Goal: Task Accomplishment & Management: Manage account settings

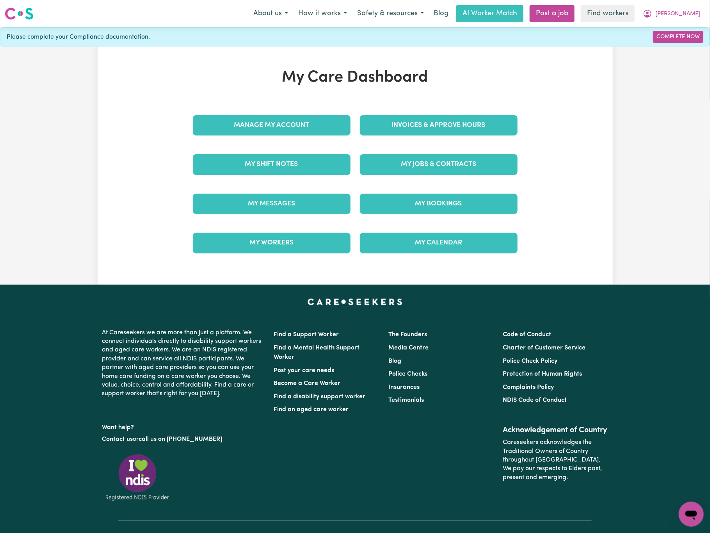
click at [409, 178] on div "My Jobs & Contracts" at bounding box center [438, 164] width 167 height 39
click at [414, 167] on link "My Jobs & Contracts" at bounding box center [439, 164] width 158 height 20
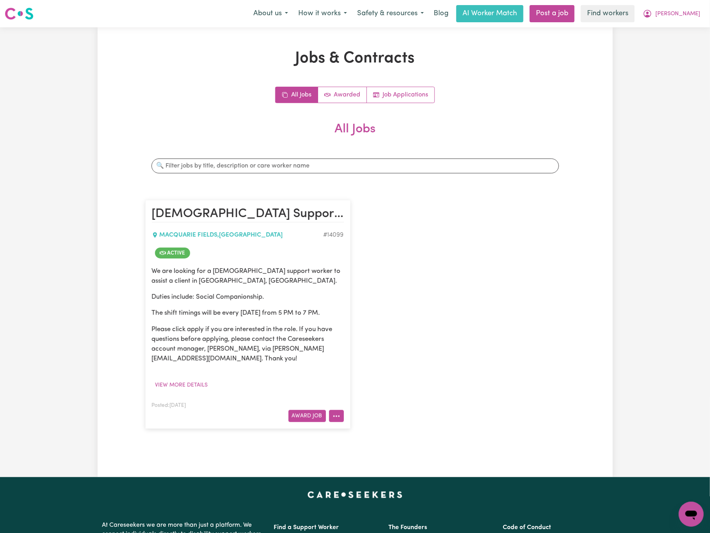
click at [334, 418] on icon "More options" at bounding box center [337, 416] width 8 height 8
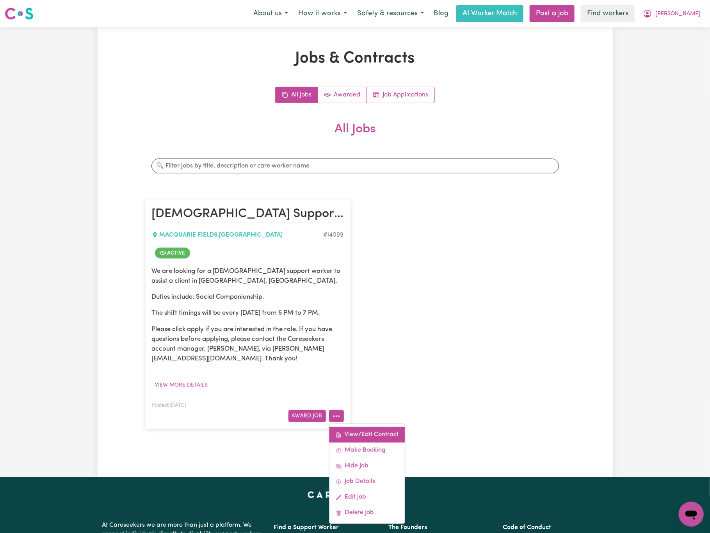
click at [367, 435] on link "View/Edit Contract" at bounding box center [367, 435] width 76 height 16
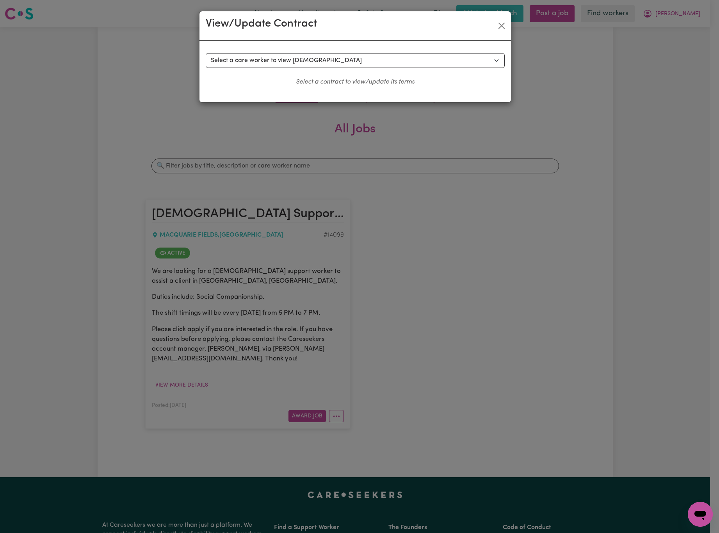
click at [420, 54] on div "Select a contract to view Select a care worker to view [DEMOGRAPHIC_DATA] #1006…" at bounding box center [354, 72] width 311 height 62
click at [420, 61] on select "Select a care worker to view [DEMOGRAPHIC_DATA] #10064 - [PERSON_NAME] (contrac…" at bounding box center [355, 60] width 299 height 15
click at [348, 62] on select "Select a care worker to view [DEMOGRAPHIC_DATA] #10064 - [PERSON_NAME] (contrac…" at bounding box center [355, 60] width 299 height 15
select select "10021"
click at [206, 53] on select "Select a care worker to view [DEMOGRAPHIC_DATA] #10064 - [PERSON_NAME] (contrac…" at bounding box center [355, 60] width 299 height 15
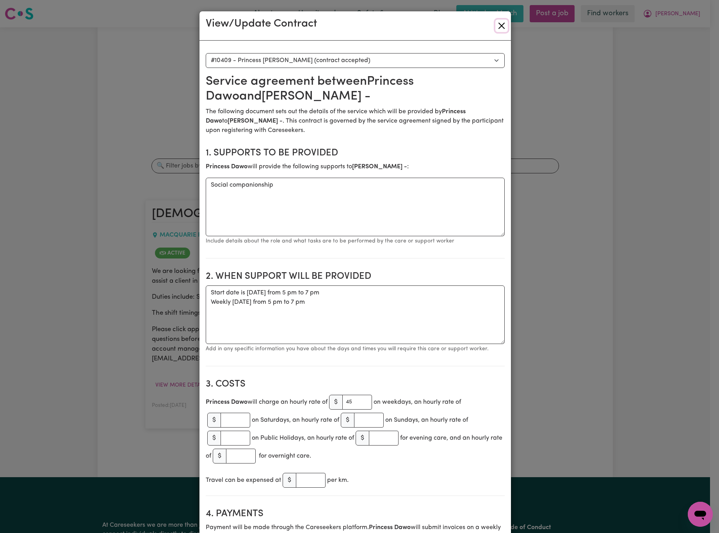
click at [495, 24] on button "Close" at bounding box center [501, 26] width 12 height 12
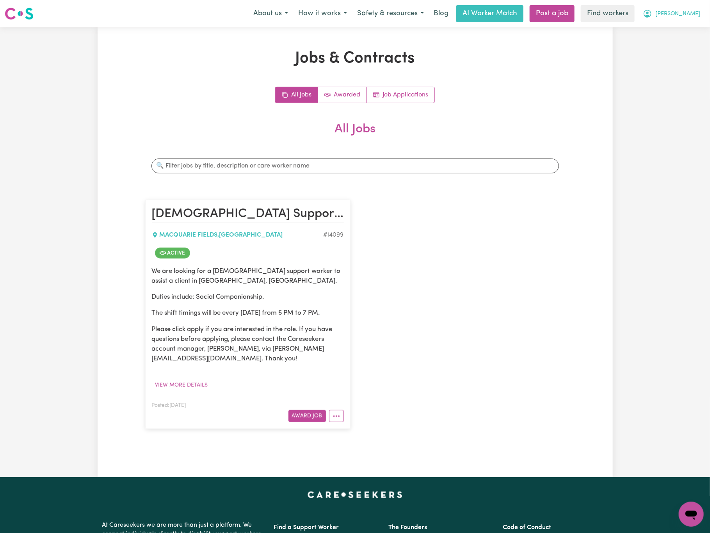
click at [690, 8] on button "[PERSON_NAME]" at bounding box center [672, 13] width 68 height 16
click at [683, 43] on link "Logout" at bounding box center [674, 44] width 62 height 15
